Goal: Task Accomplishment & Management: Use online tool/utility

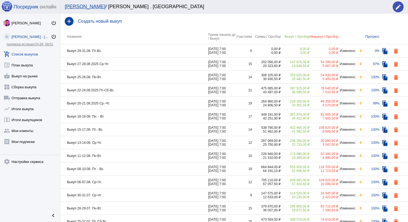
click at [146, 65] on td "Выкуп 27-28.08.2025 Ср-Чт." at bounding box center [134, 64] width 148 height 13
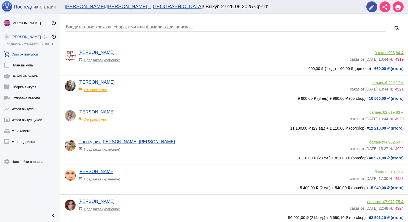
click at [138, 25] on input "Введите номер заказа, сбора, имя или фамилию для поиска..." at bounding box center [226, 27] width 320 height 5
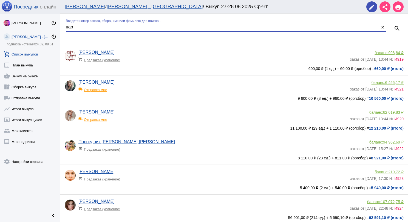
type input "пар"
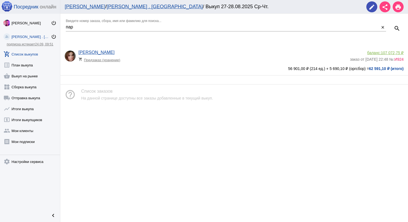
click at [397, 51] on span "107 072,75 ₽" at bounding box center [391, 53] width 23 height 4
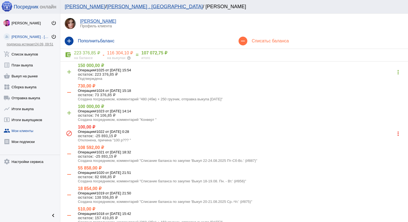
click at [270, 38] on div "remove Списать с баланса" at bounding box center [321, 40] width 174 height 15
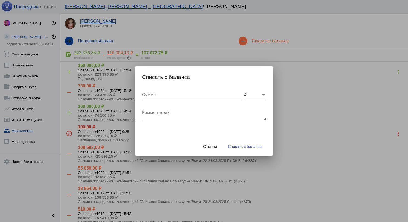
click at [151, 119] on textarea "Комментарий" at bounding box center [204, 115] width 124 height 11
type textarea "480 (4бм) + 200 грузчик, отправка выкупа 28.08.2025"
click at [153, 93] on input "Сумма" at bounding box center [192, 95] width 100 height 5
type input "680"
click at [250, 149] on button "Списать с баланса" at bounding box center [245, 147] width 42 height 10
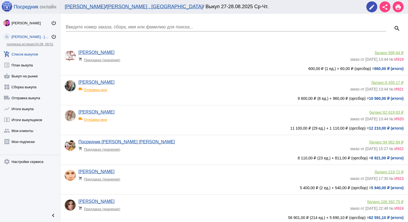
click at [102, 23] on div "Введите номер заказа, сбора, имя или фамилию для поиска..." at bounding box center [226, 25] width 320 height 12
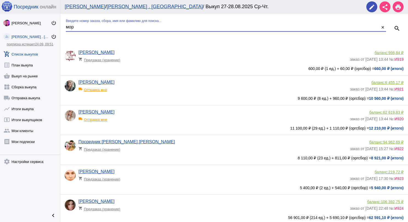
type input "мор"
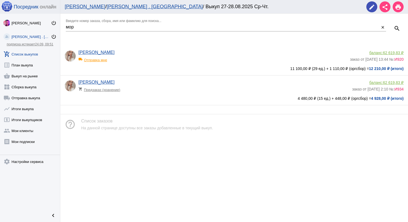
click at [393, 51] on span "62 619,83 ₽" at bounding box center [393, 53] width 21 height 4
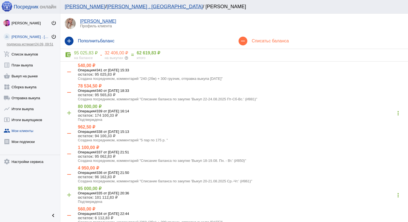
click at [259, 39] on h4 "Списать с баланса" at bounding box center [327, 41] width 152 height 5
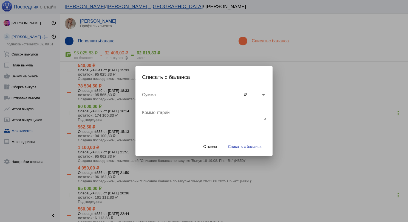
click at [163, 117] on textarea "Комментарий" at bounding box center [204, 115] width 124 height 11
type textarea "120 бм + 50 грузчик, отправка выкупа 28.08.2025"
click at [169, 99] on div "Сумма" at bounding box center [192, 96] width 100 height 18
click at [169, 95] on input "Сумма" at bounding box center [192, 95] width 100 height 5
type input "170"
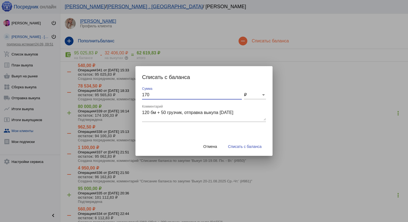
click at [251, 143] on button "Списать с баланса" at bounding box center [245, 147] width 42 height 10
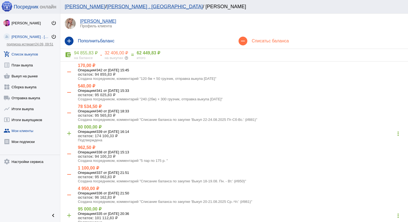
click at [25, 57] on link "add_shopping_cart Список выкупов" at bounding box center [30, 53] width 60 height 11
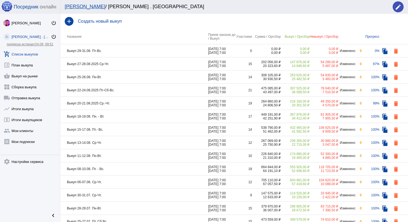
click at [127, 65] on td "Выкуп 27-28.08.2025 Ср-Чт." at bounding box center [134, 64] width 148 height 13
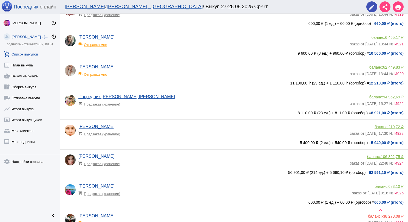
scroll to position [55, 0]
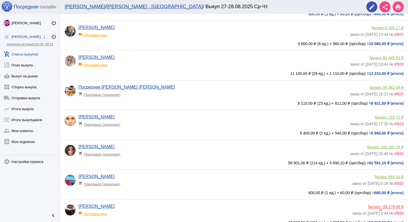
click at [163, 124] on app-delivery-type "shopping_cart Предзаказ (хранение)" at bounding box center [212, 123] width 268 height 7
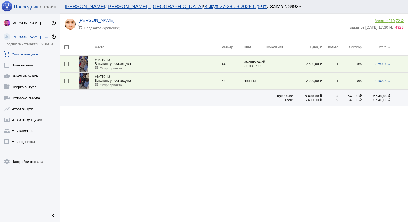
click at [86, 65] on img at bounding box center [84, 64] width 10 height 16
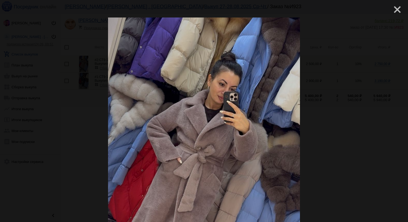
click at [391, 11] on mat-icon "close" at bounding box center [394, 7] width 7 height 7
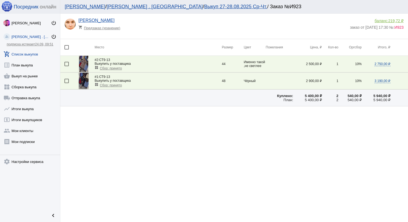
click at [84, 80] on img at bounding box center [84, 81] width 10 height 16
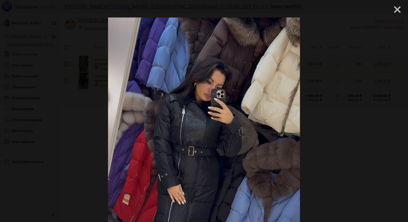
click at [391, 11] on mat-icon "close" at bounding box center [394, 7] width 7 height 7
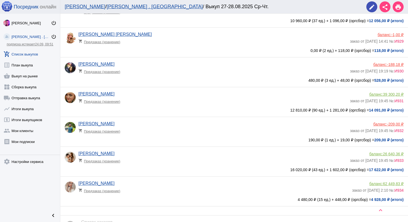
scroll to position [329, 0]
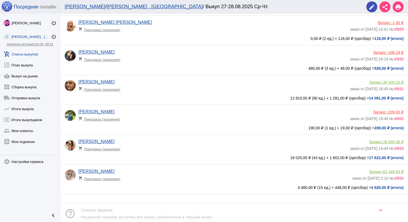
click at [185, 119] on app-delivery-type "shopping_cart Предзаказ (хранение)" at bounding box center [212, 118] width 268 height 7
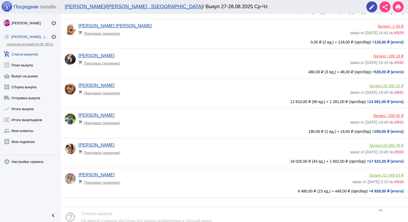
scroll to position [355, 0]
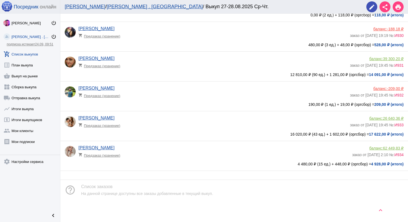
click at [186, 155] on app-delivery-type "shopping_cart Предзаказ (хранение)" at bounding box center [213, 154] width 271 height 7
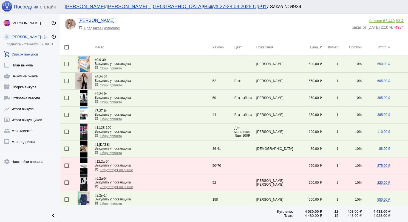
click at [85, 84] on img at bounding box center [83, 81] width 16 height 16
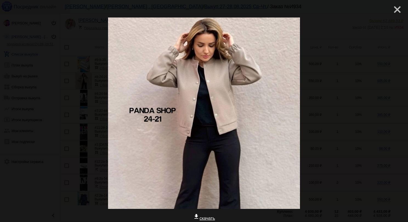
click at [391, 10] on mat-icon "close" at bounding box center [394, 7] width 7 height 7
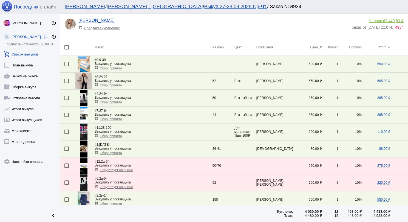
click at [85, 96] on img at bounding box center [83, 98] width 7 height 16
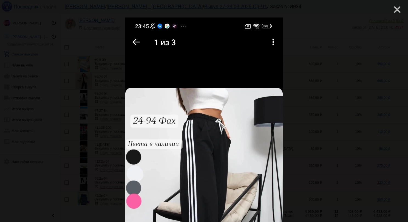
click at [391, 11] on mat-icon "close" at bounding box center [394, 7] width 7 height 7
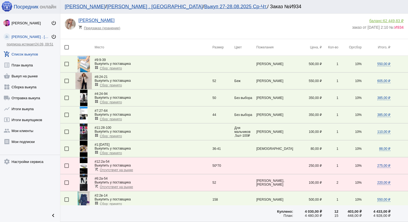
click at [84, 127] on img at bounding box center [84, 132] width 8 height 16
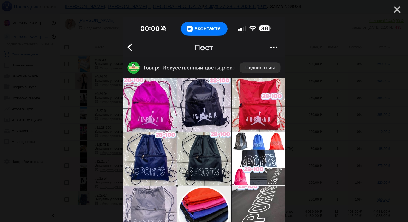
click at [391, 10] on mat-icon "close" at bounding box center [394, 7] width 7 height 7
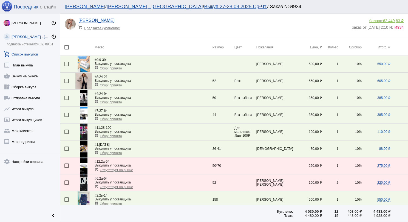
click at [31, 53] on link "add_shopping_cart Список выкупов" at bounding box center [30, 53] width 60 height 11
